Goal: Information Seeking & Learning: Find specific fact

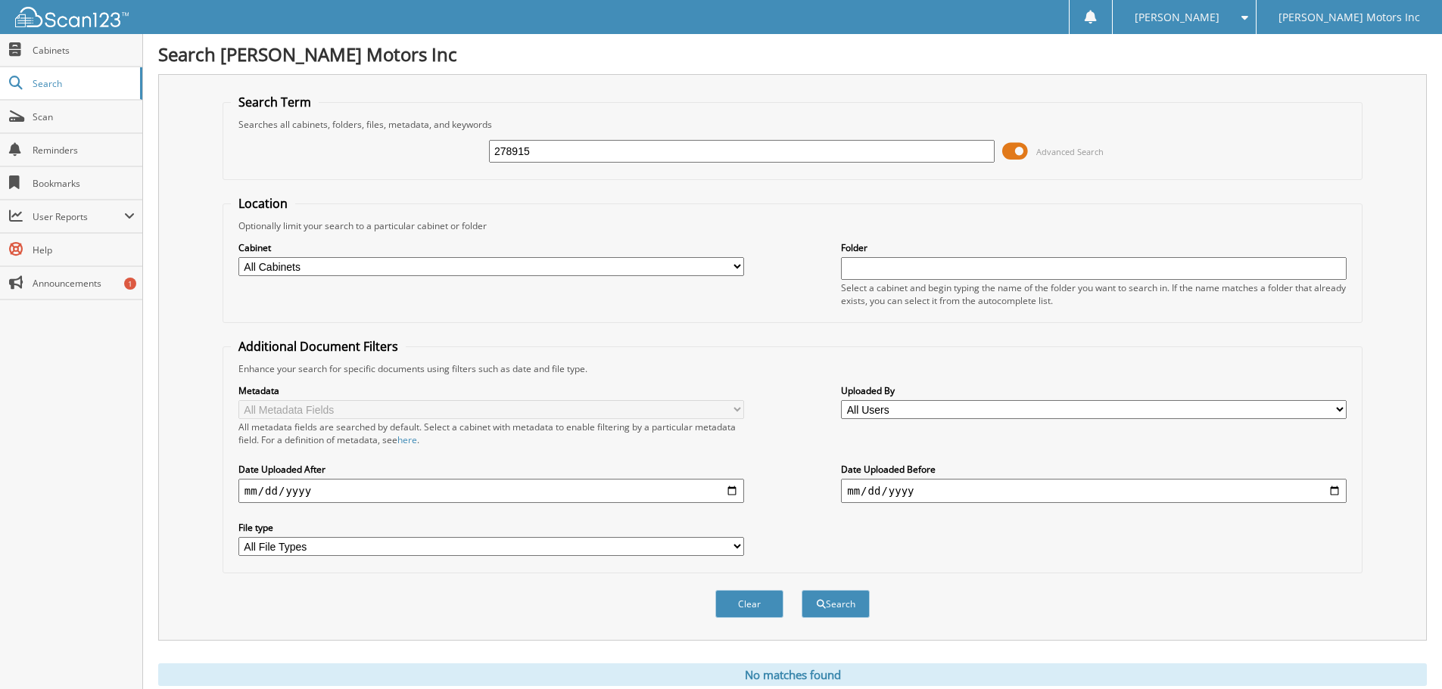
drag, startPoint x: 615, startPoint y: 154, endPoint x: 222, endPoint y: 148, distance: 392.8
click at [222, 148] on fieldset "Search Term Searches all cabinets, folders, files, metadata, and keywords 27891…" at bounding box center [792, 137] width 1140 height 86
type input "[PERSON_NAME]"
click at [801, 590] on button "Search" at bounding box center [835, 604] width 68 height 28
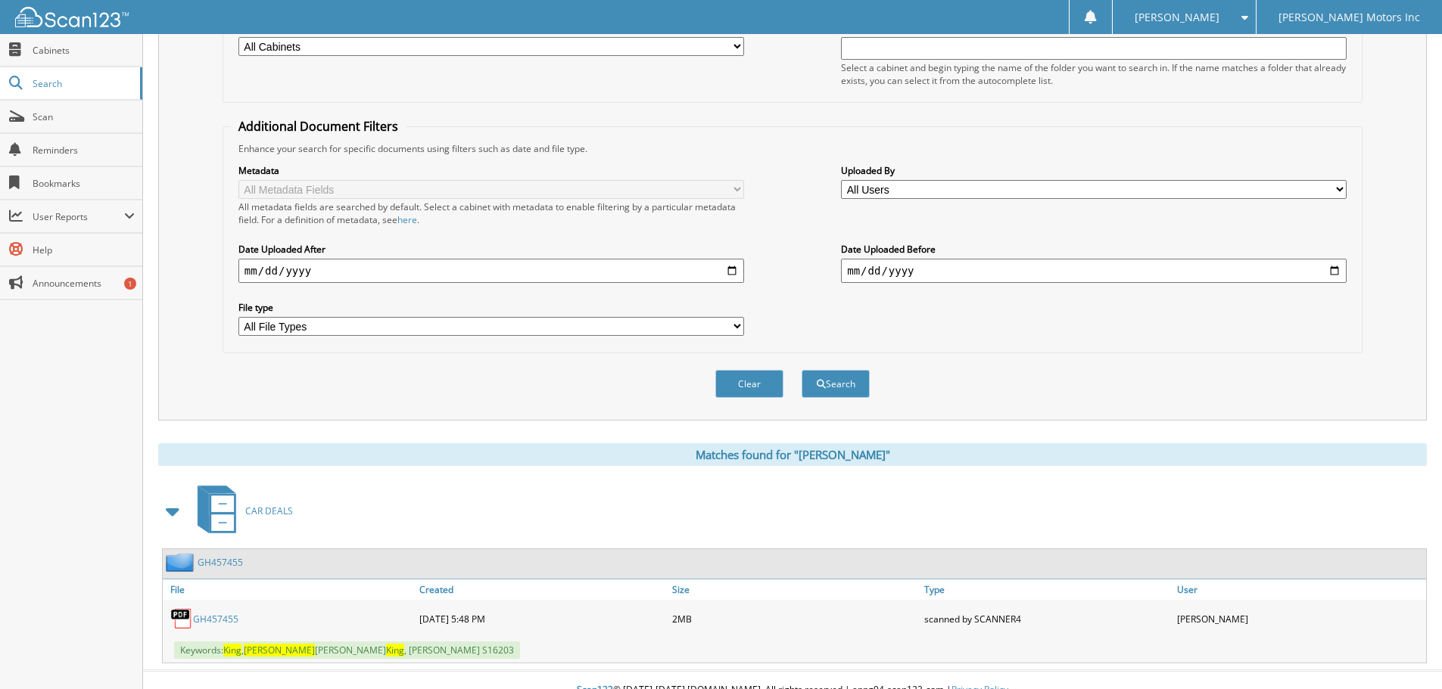
scroll to position [241, 0]
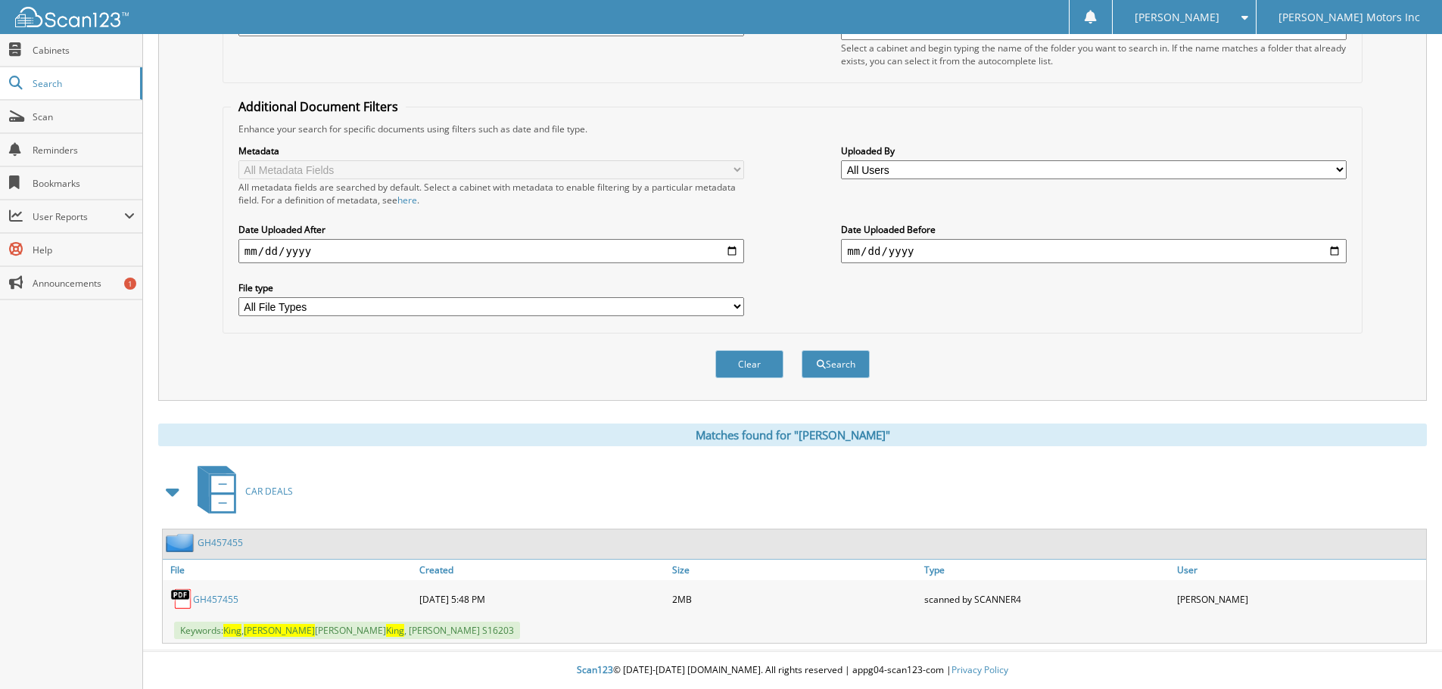
click at [213, 595] on link "GH457455" at bounding box center [215, 599] width 45 height 13
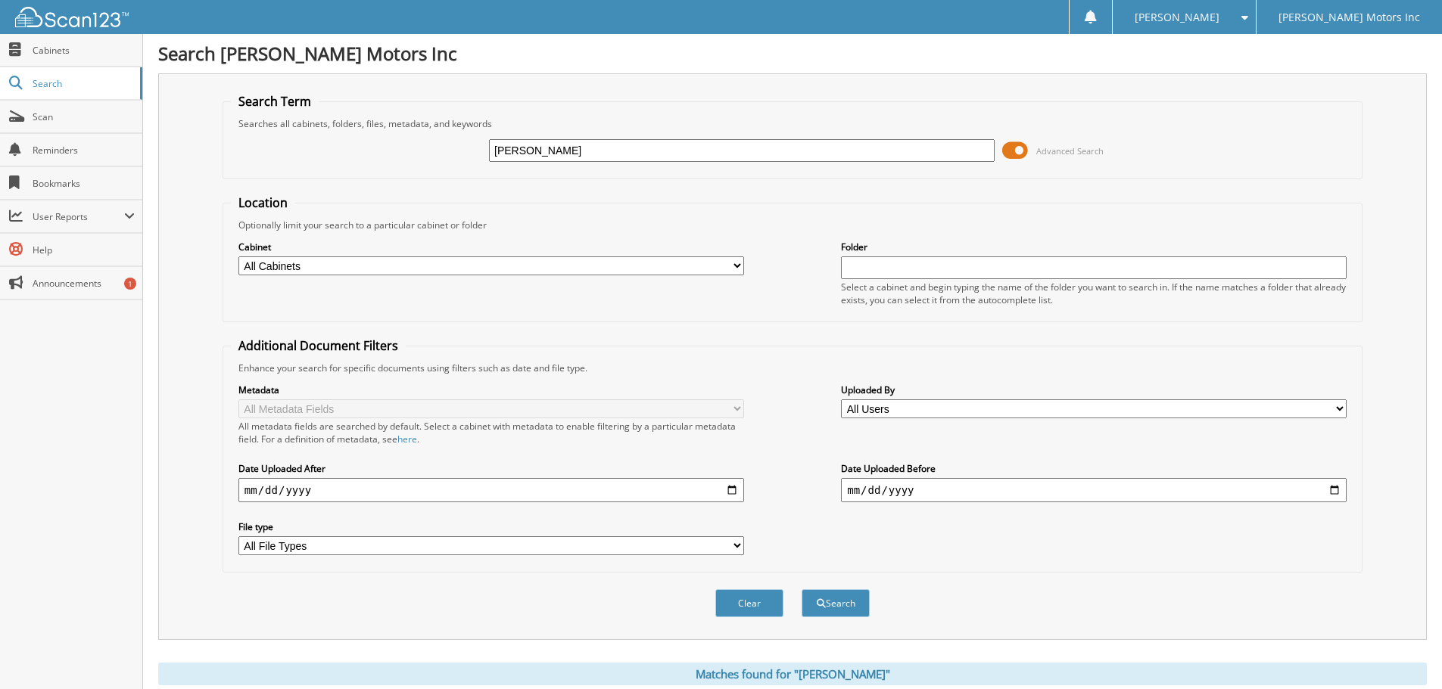
scroll to position [0, 0]
drag, startPoint x: 523, startPoint y: 150, endPoint x: 449, endPoint y: 167, distance: 76.2
click at [449, 167] on div "[PERSON_NAME] Advanced Search" at bounding box center [792, 151] width 1123 height 41
type input "[PERSON_NAME]"
click at [801, 590] on button "Search" at bounding box center [835, 604] width 68 height 28
